Goal: Information Seeking & Learning: Learn about a topic

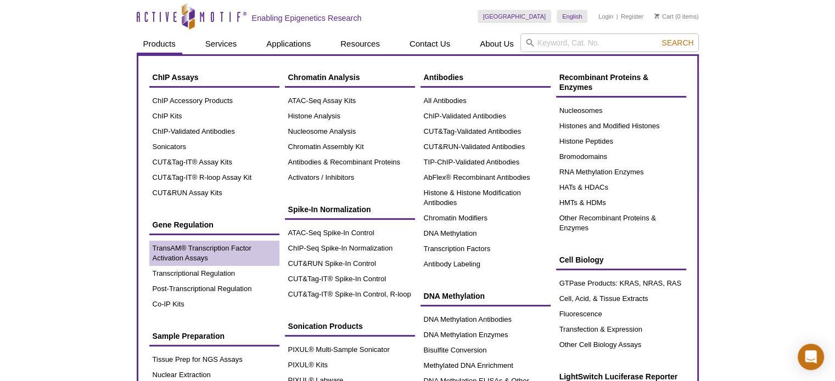
scroll to position [110, 0]
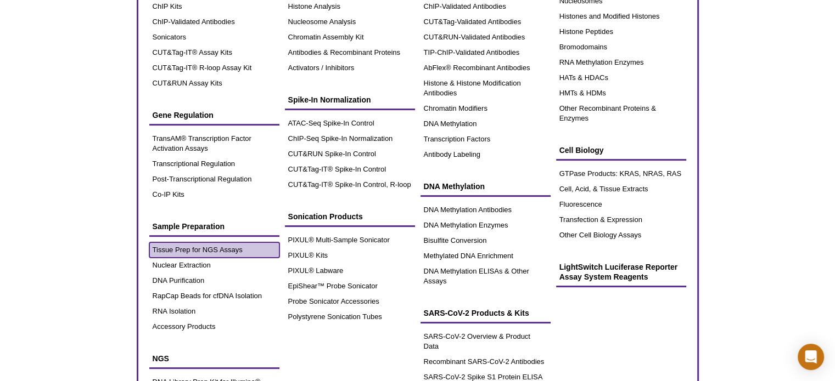
click at [219, 254] on link "Tissue Prep for NGS Assays" at bounding box center [214, 250] width 130 height 15
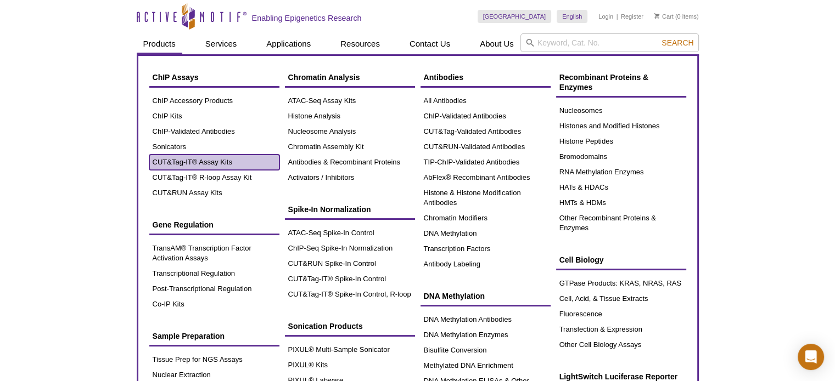
click at [192, 156] on link "CUT&Tag-IT® Assay Kits" at bounding box center [214, 162] width 130 height 15
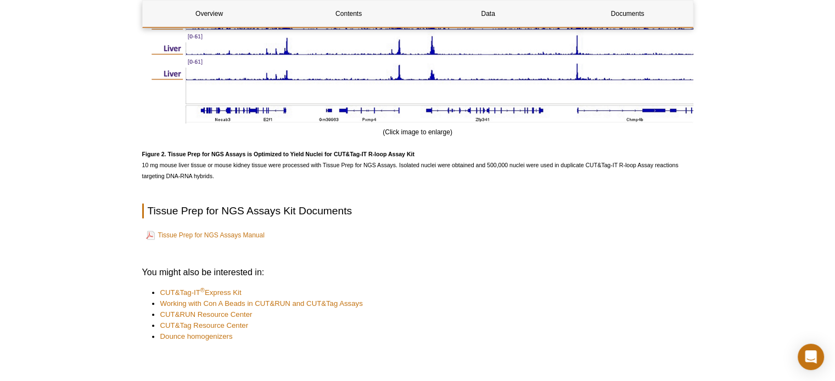
scroll to position [1352, 0]
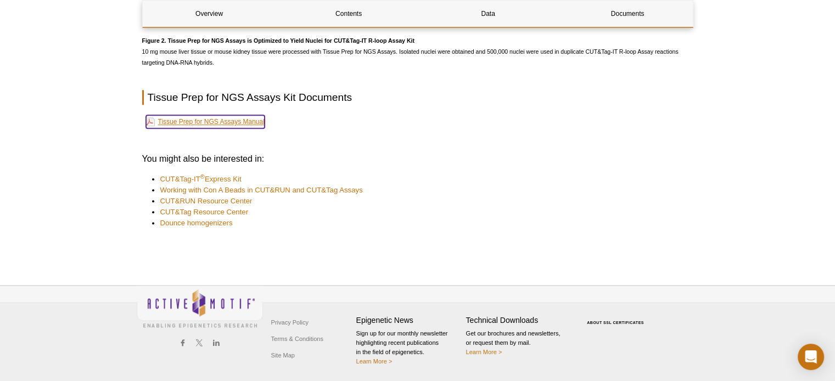
click at [228, 125] on link "Tissue Prep for NGS Assays Manual" at bounding box center [205, 121] width 119 height 13
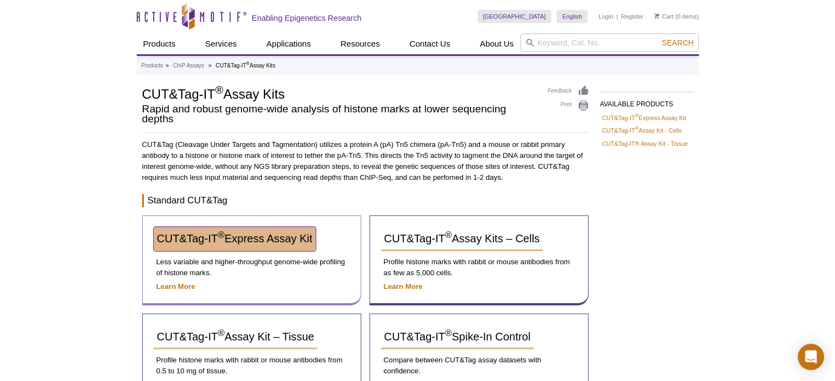
click at [293, 235] on span "CUT&Tag-IT ® Express Assay Kit" at bounding box center [234, 239] width 155 height 12
